Goal: Task Accomplishment & Management: Use online tool/utility

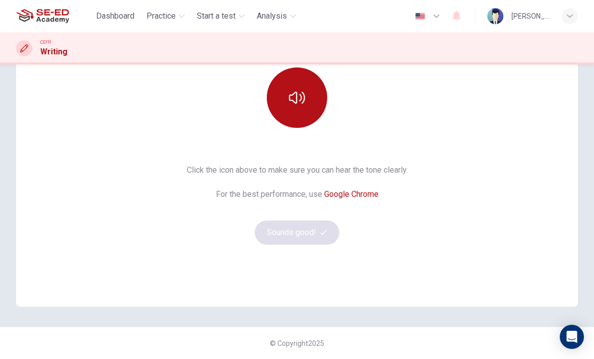
scroll to position [128, 0]
click at [325, 89] on button "button" at bounding box center [297, 97] width 60 height 60
click at [334, 228] on button "Sounds good!" at bounding box center [297, 232] width 85 height 24
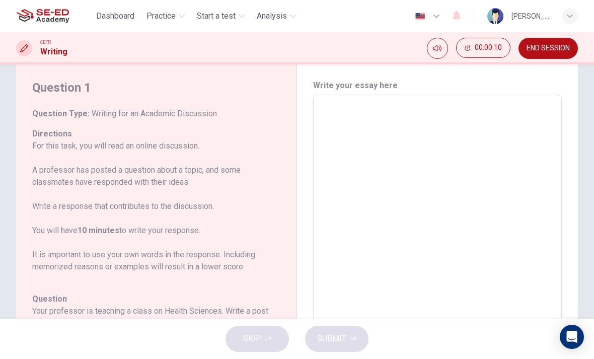
scroll to position [24, 0]
click at [453, 138] on textarea at bounding box center [437, 264] width 234 height 319
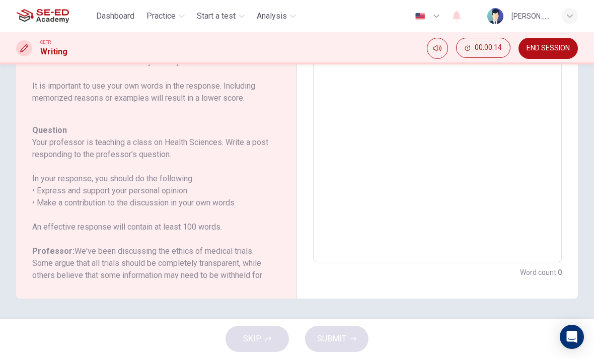
scroll to position [194, 0]
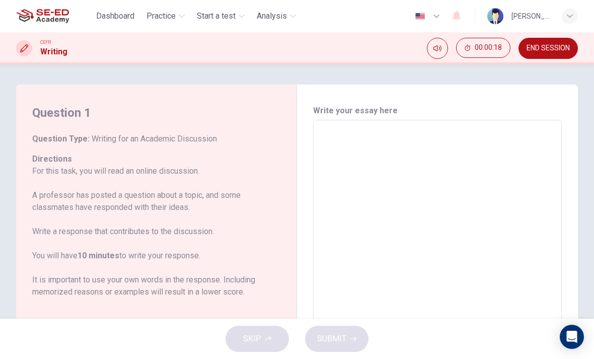
scroll to position [-2, 0]
click at [538, 47] on span "END SESSION" at bounding box center [547, 48] width 43 height 8
click at [543, 47] on span "END SESSION" at bounding box center [547, 48] width 43 height 8
click at [507, 137] on textarea at bounding box center [437, 287] width 234 height 319
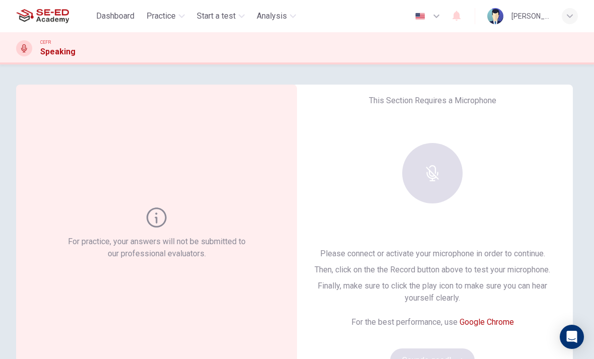
click at [447, 153] on div at bounding box center [432, 173] width 109 height 60
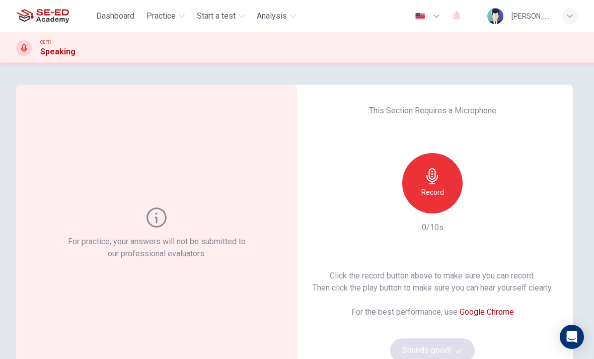
click at [439, 167] on div "Record" at bounding box center [432, 183] width 60 height 60
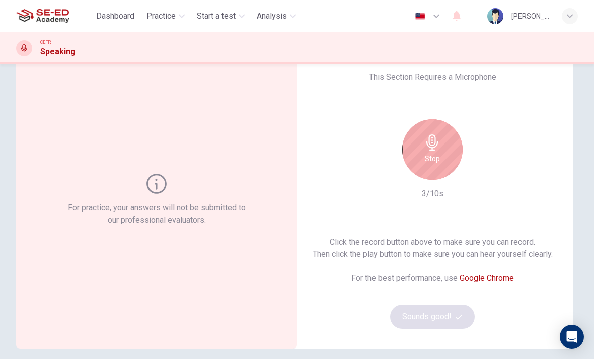
scroll to position [66, 0]
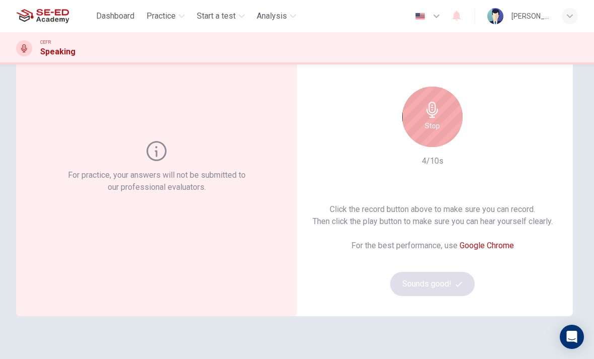
click at [446, 111] on div "Stop" at bounding box center [432, 117] width 60 height 60
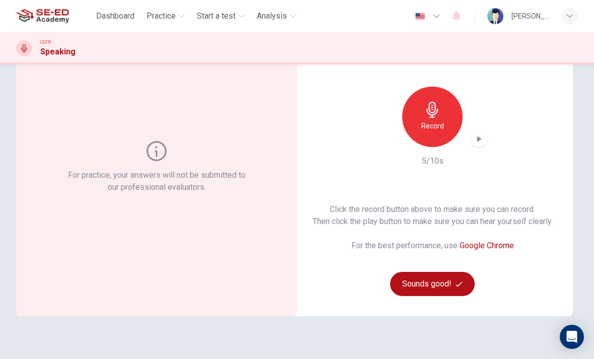
click at [449, 280] on button "Sounds good!" at bounding box center [432, 284] width 85 height 24
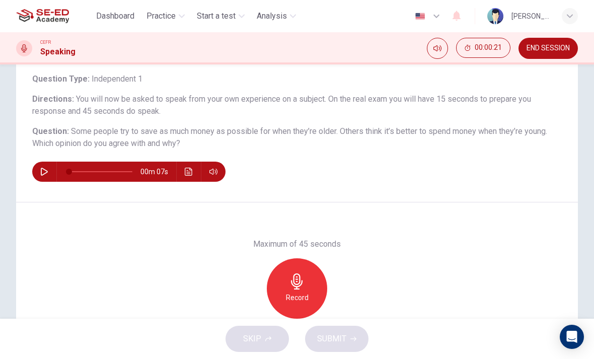
scroll to position [61, 0]
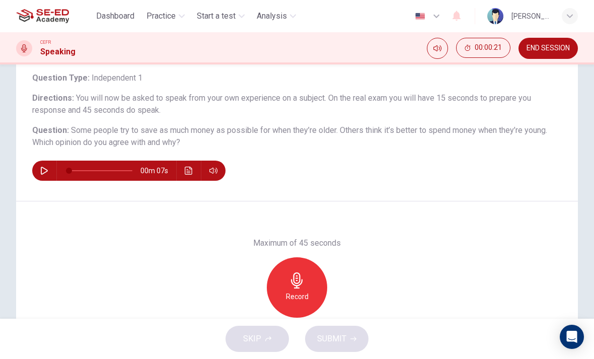
click at [315, 293] on div "Record" at bounding box center [297, 287] width 60 height 60
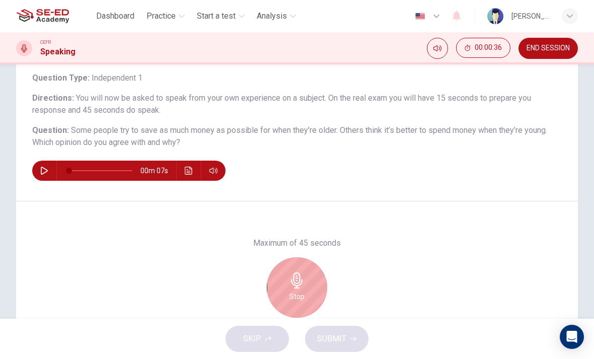
click at [289, 289] on div "Stop" at bounding box center [297, 287] width 60 height 60
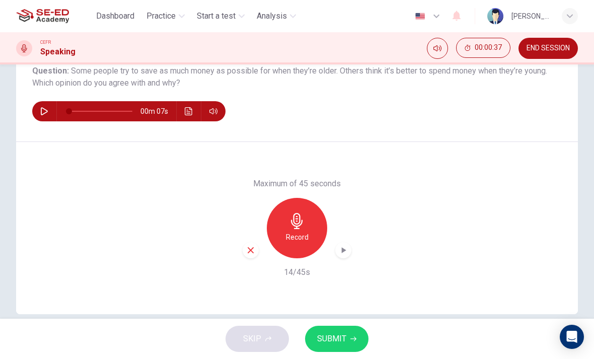
scroll to position [122, 0]
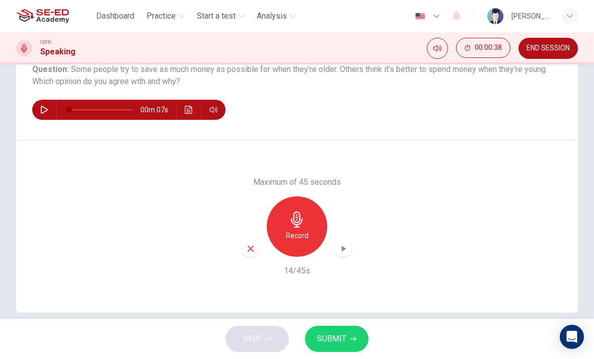
click at [252, 247] on icon "button" at bounding box center [251, 249] width 6 height 6
click at [549, 48] on span "END SESSION" at bounding box center [547, 48] width 43 height 8
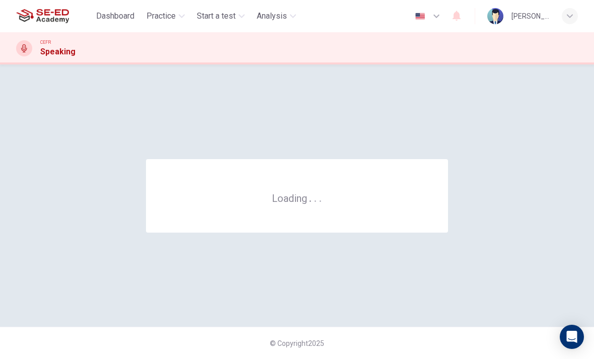
scroll to position [0, 0]
